Goal: Information Seeking & Learning: Learn about a topic

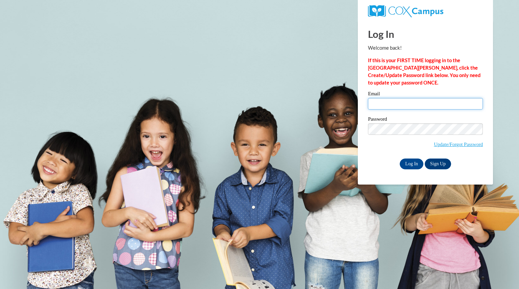
click at [376, 103] on input "Email" at bounding box center [425, 103] width 115 height 11
type input "[EMAIL_ADDRESS][DOMAIN_NAME]"
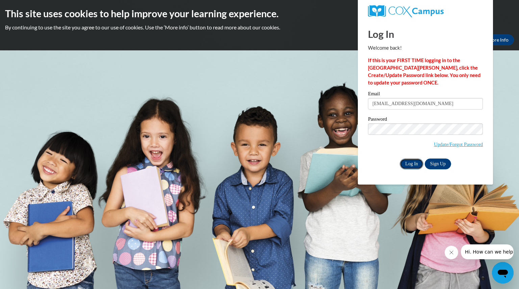
click at [408, 163] on input "Log In" at bounding box center [411, 163] width 24 height 11
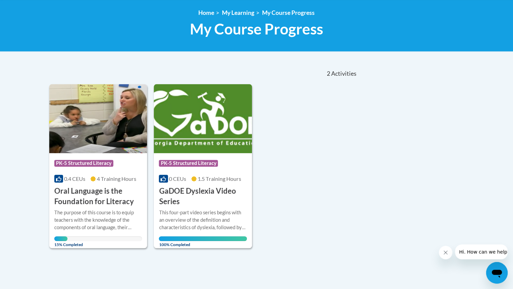
scroll to position [90, 0]
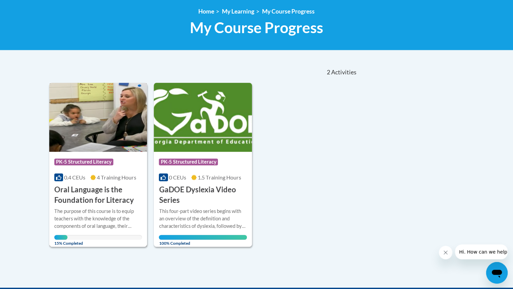
click at [107, 118] on img at bounding box center [98, 117] width 98 height 69
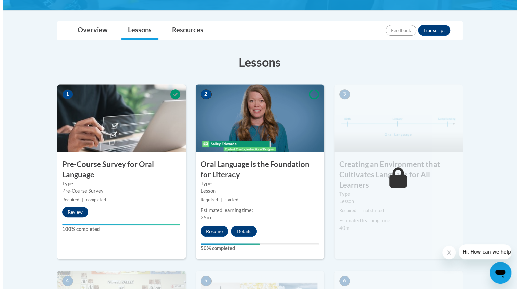
scroll to position [142, 0]
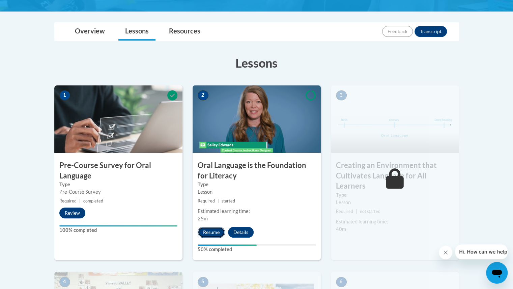
click at [206, 229] on button "Resume" at bounding box center [211, 232] width 27 height 11
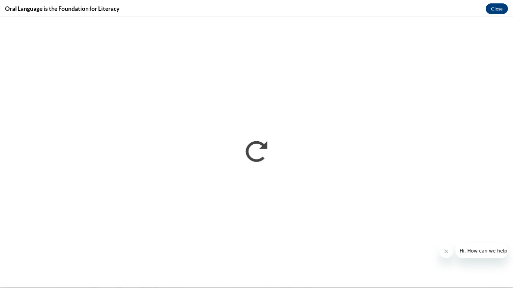
scroll to position [0, 0]
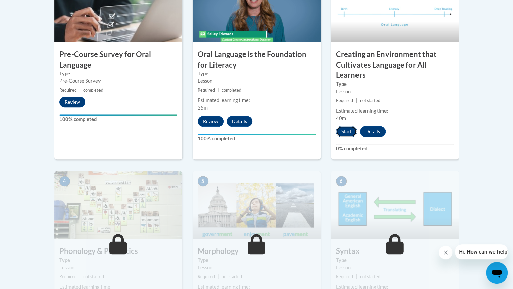
click at [346, 128] on button "Start" at bounding box center [346, 131] width 21 height 11
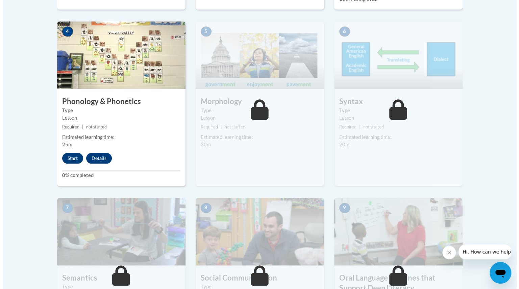
scroll to position [403, 0]
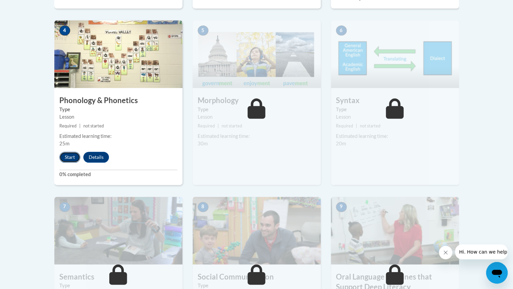
click at [74, 152] on button "Start" at bounding box center [69, 157] width 21 height 11
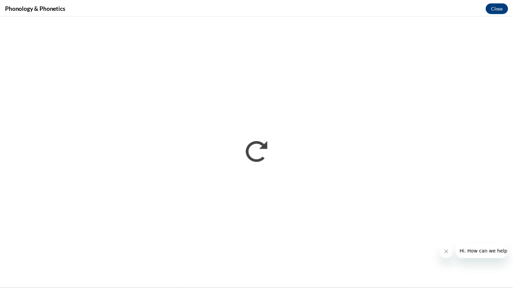
scroll to position [0, 0]
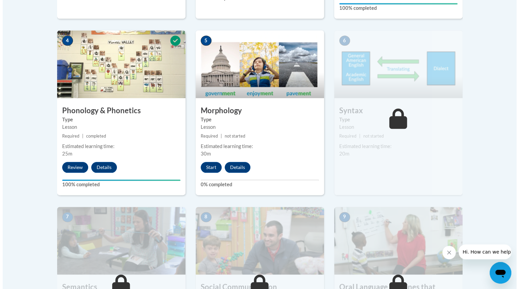
scroll to position [389, 0]
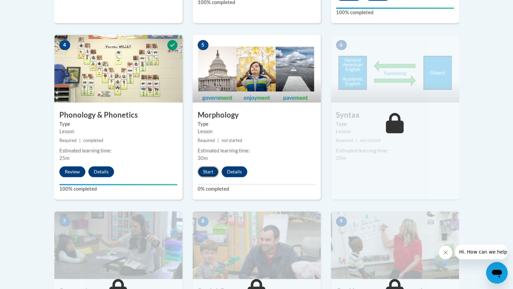
click at [205, 170] on button "Start" at bounding box center [208, 171] width 21 height 11
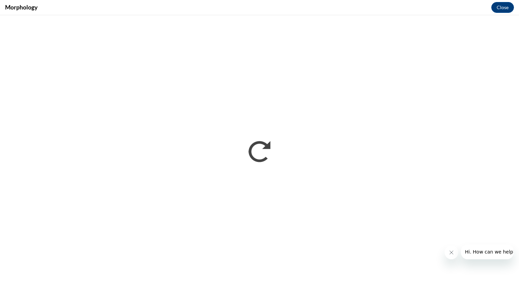
scroll to position [0, 0]
click at [509, 252] on button "Hi. How can we help?" at bounding box center [489, 251] width 59 height 15
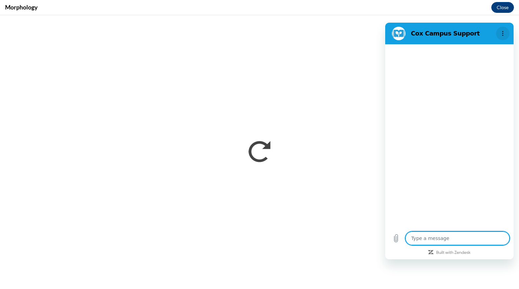
type textarea "x"
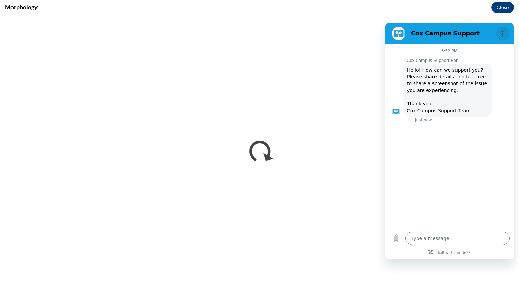
click at [505, 34] on button "Options menu" at bounding box center [503, 34] width 14 height 14
click at [402, 32] on figure at bounding box center [399, 34] width 14 height 14
click at [502, 34] on icon "Options menu" at bounding box center [502, 33] width 5 height 5
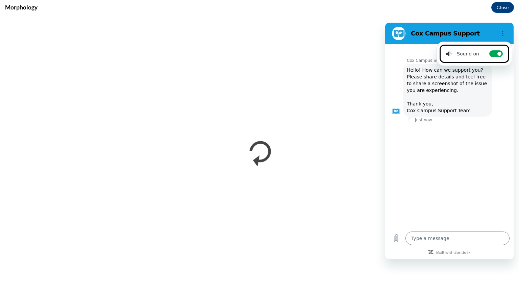
click at [451, 48] on li "Sound on Toggle sound notifications" at bounding box center [474, 54] width 70 height 18
checkbox input "false"
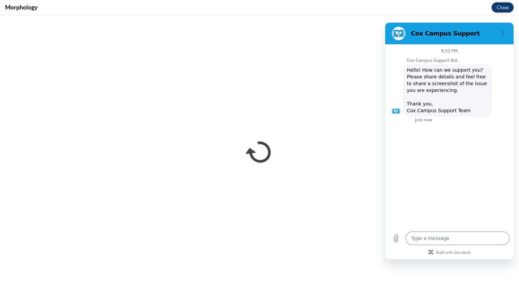
click at [502, 4] on button "Close" at bounding box center [502, 7] width 23 height 11
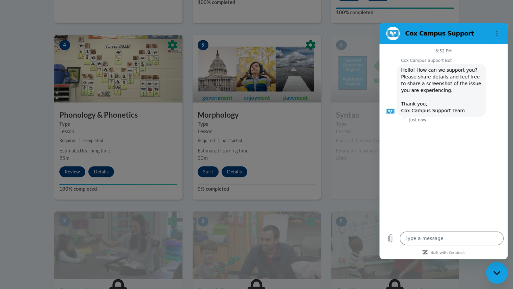
click at [373, 161] on div at bounding box center [256, 144] width 513 height 289
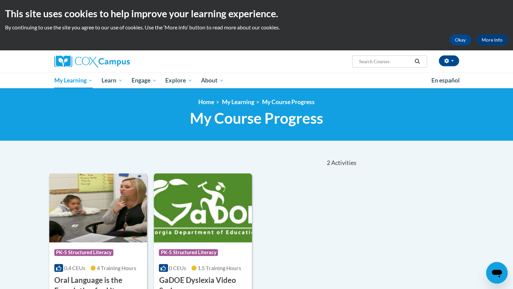
click at [81, 209] on img at bounding box center [98, 207] width 98 height 69
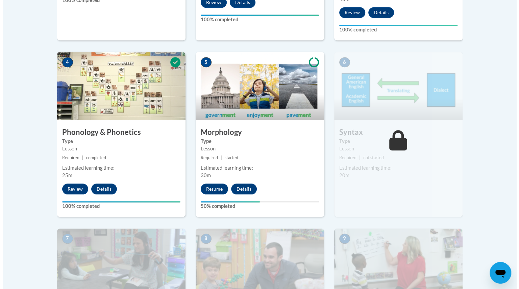
scroll to position [373, 0]
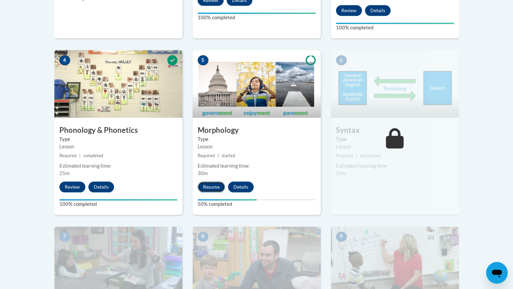
click at [207, 185] on button "Resume" at bounding box center [211, 186] width 27 height 11
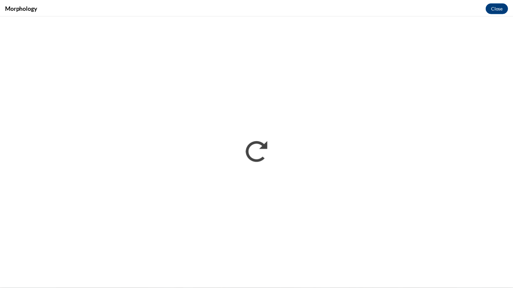
scroll to position [0, 0]
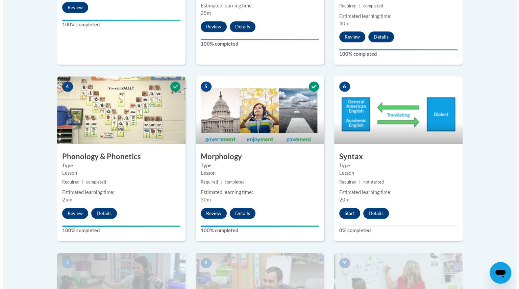
scroll to position [348, 0]
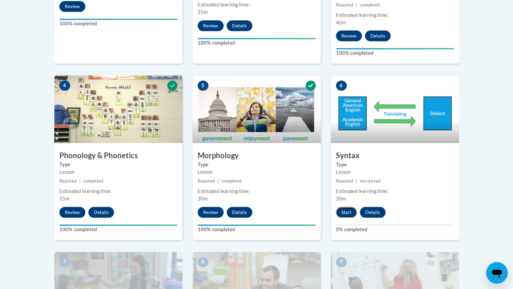
click at [347, 211] on button "Start" at bounding box center [346, 212] width 21 height 11
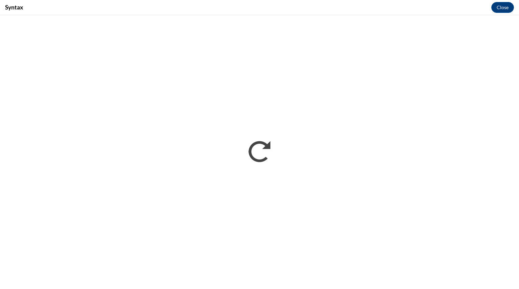
scroll to position [0, 0]
